Goal: Information Seeking & Learning: Learn about a topic

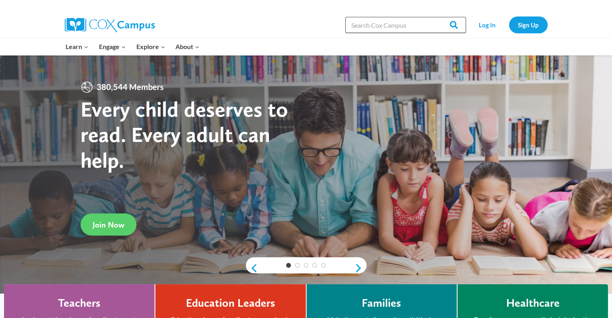
click at [373, 30] on input "Search in [URL][DOMAIN_NAME]" at bounding box center [405, 25] width 121 height 16
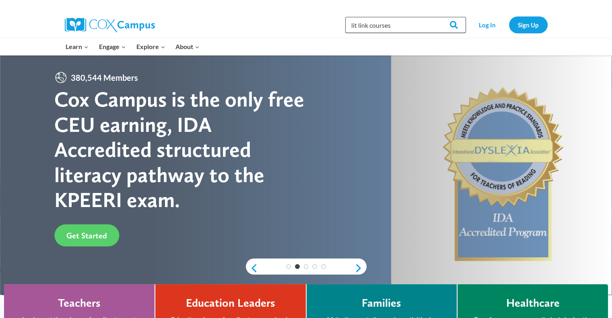
type input "lit link courses"
click at [435, 17] on input "Search" at bounding box center [450, 25] width 31 height 16
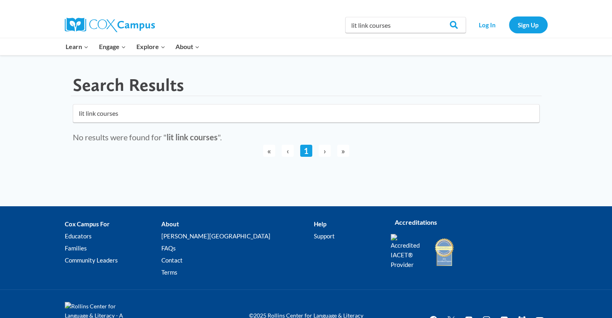
scroll to position [6, 0]
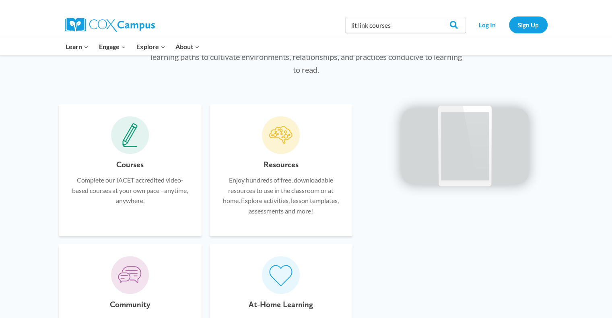
scroll to position [440, 0]
